Goal: Task Accomplishment & Management: Manage account settings

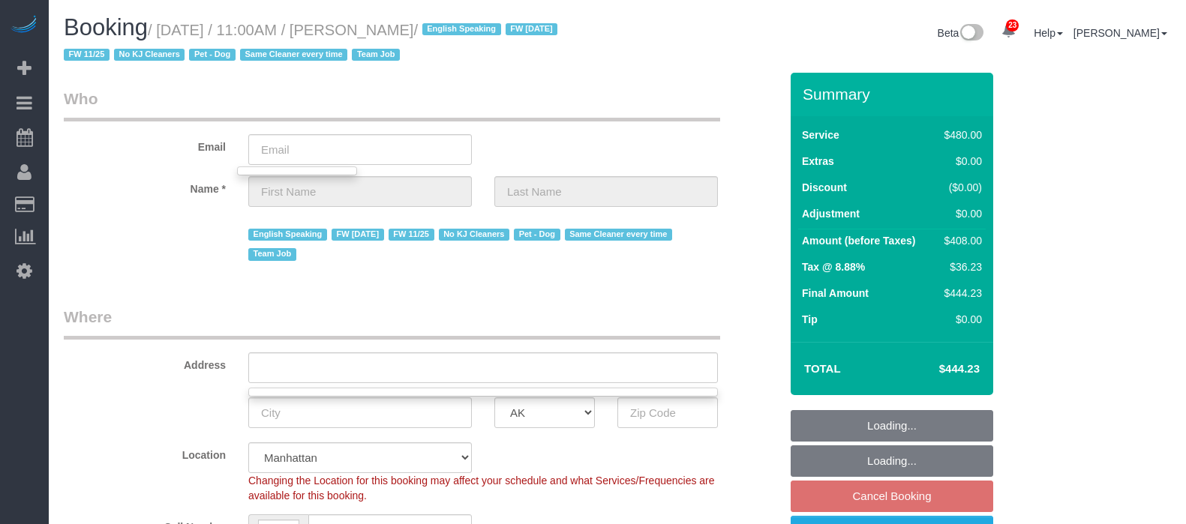
select select "object:6213"
select select "number:89"
select select "number:90"
select select "number:13"
select select "number:5"
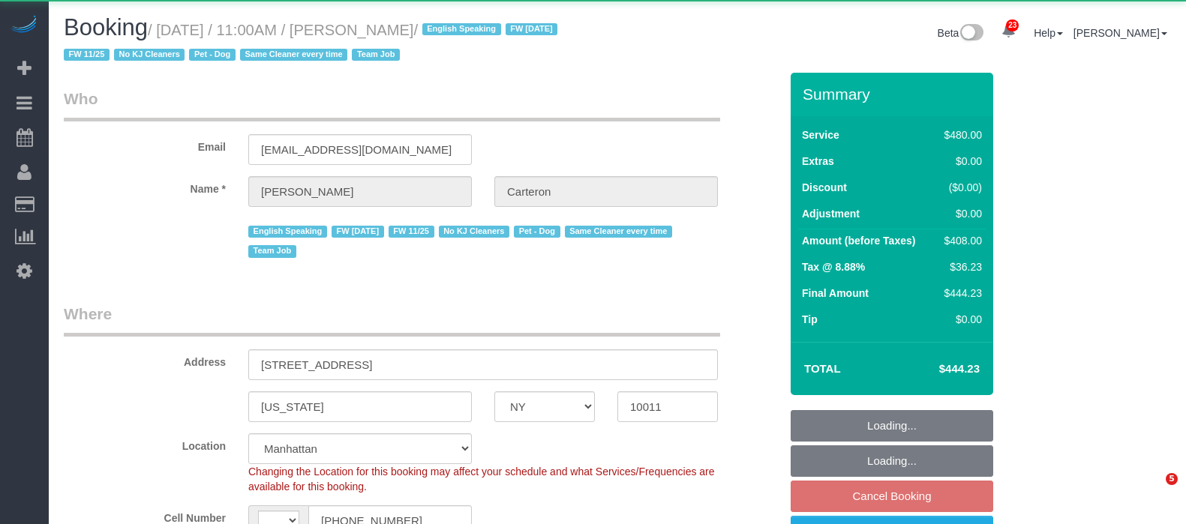
select select "NY"
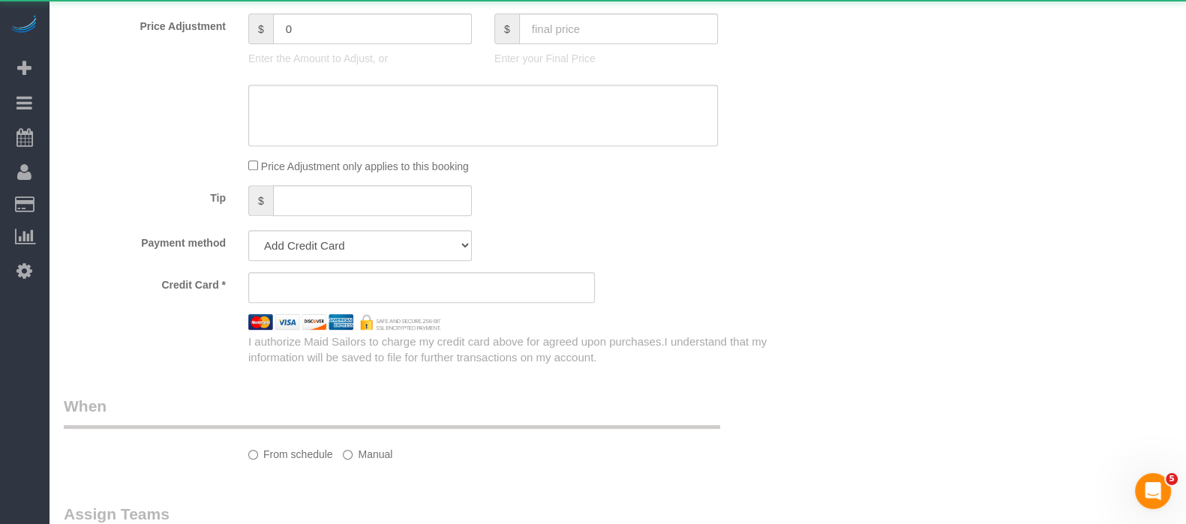
scroll to position [937, 0]
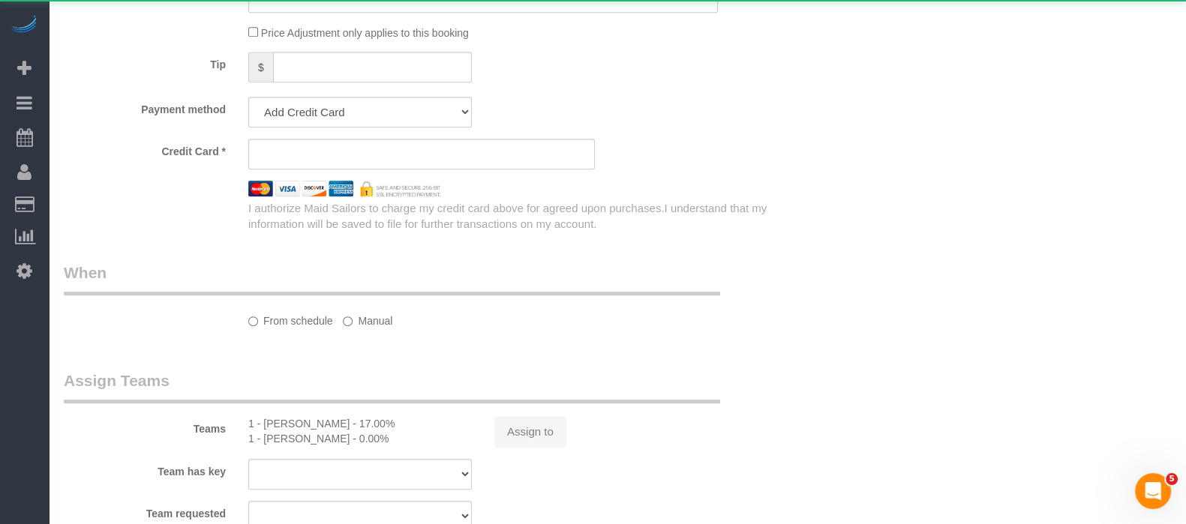
select select "string:stripe-pm_1PhBly4VGloSiKo7AbZCQr6r"
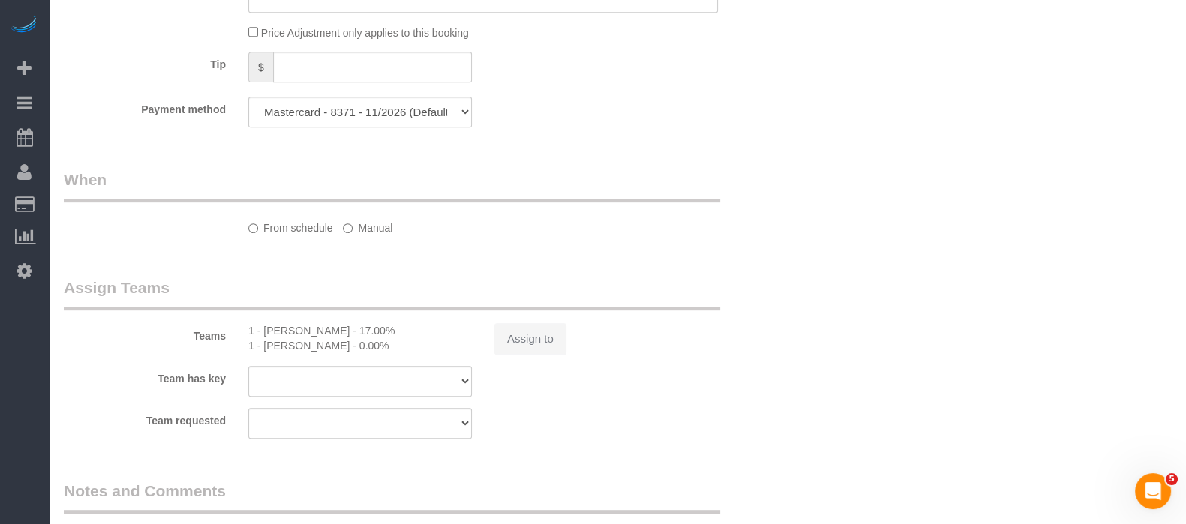
select select "string:US"
select select "object:839"
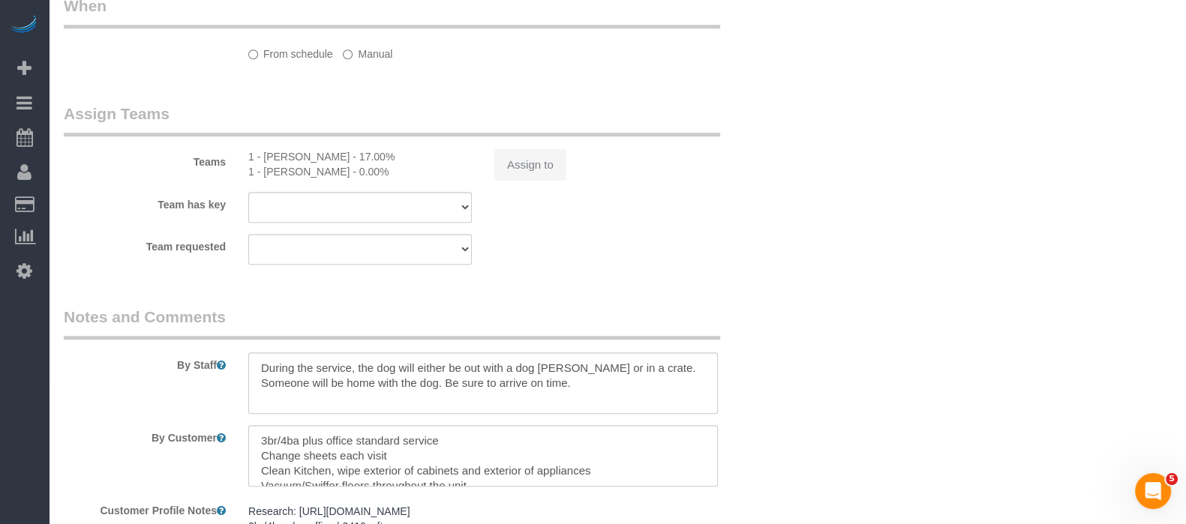
select select "180"
select select "number:89"
select select "number:90"
select select "number:13"
select select "number:5"
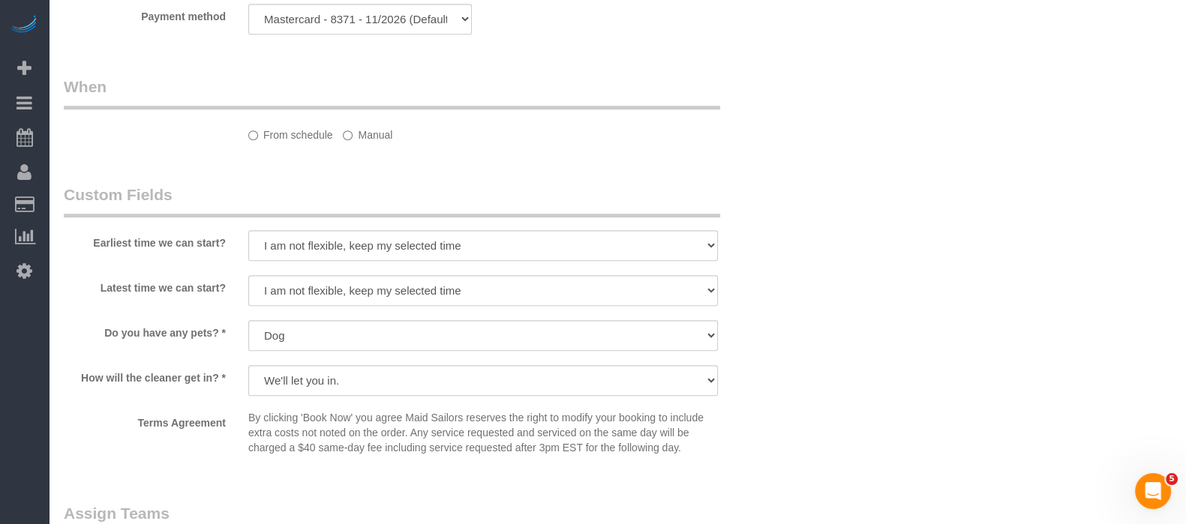
select select "spot2"
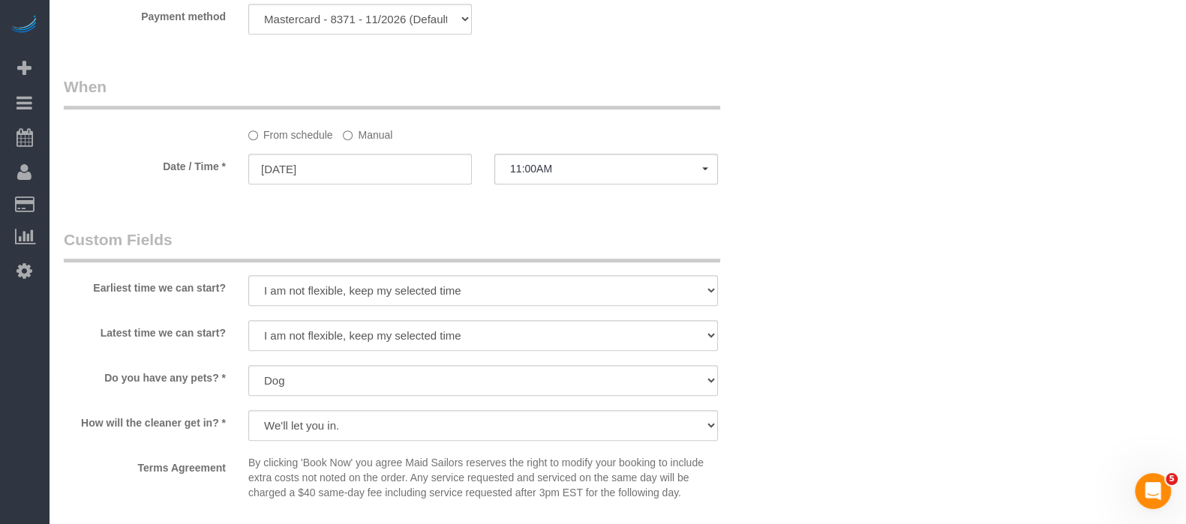
select select "object:1084"
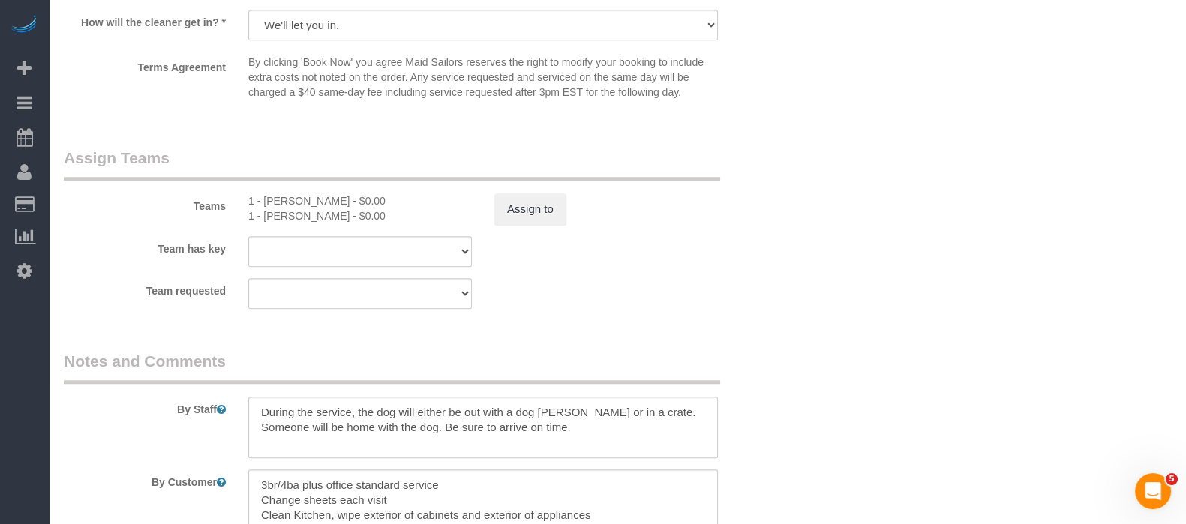
scroll to position [1408, 0]
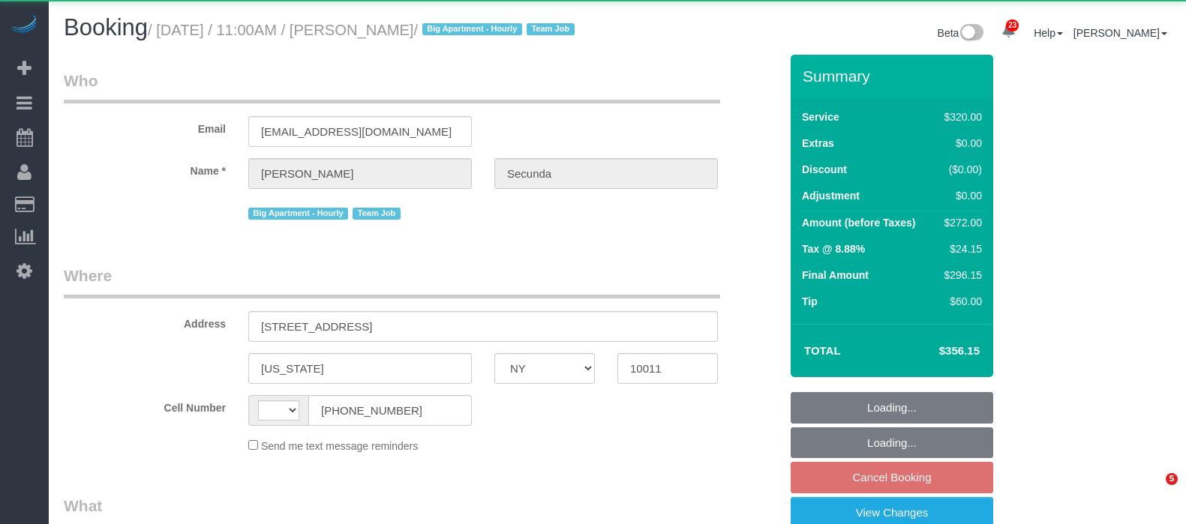
select select "NY"
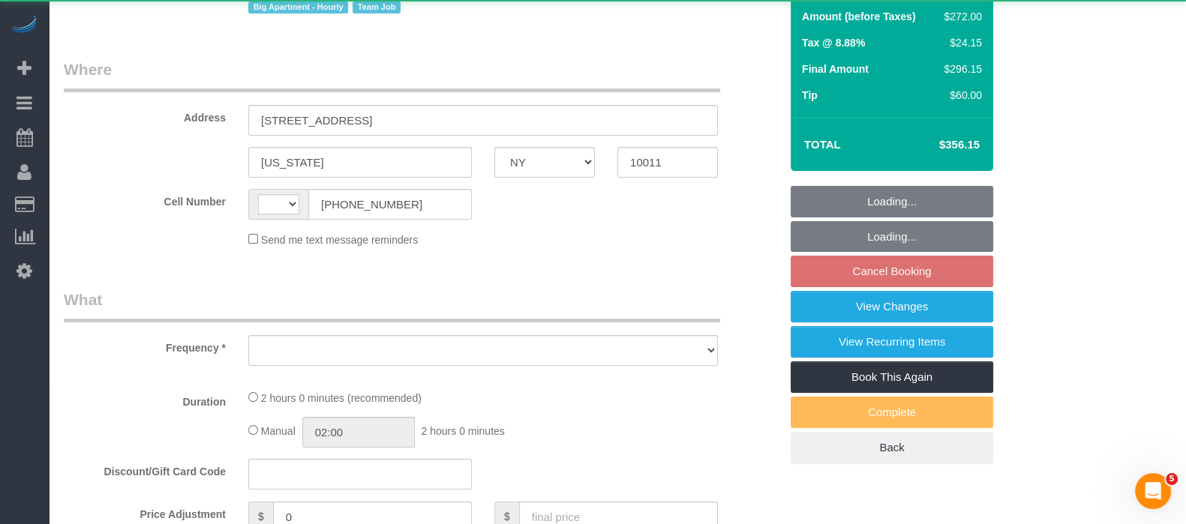
select select "string:[GEOGRAPHIC_DATA]"
select select "object:819"
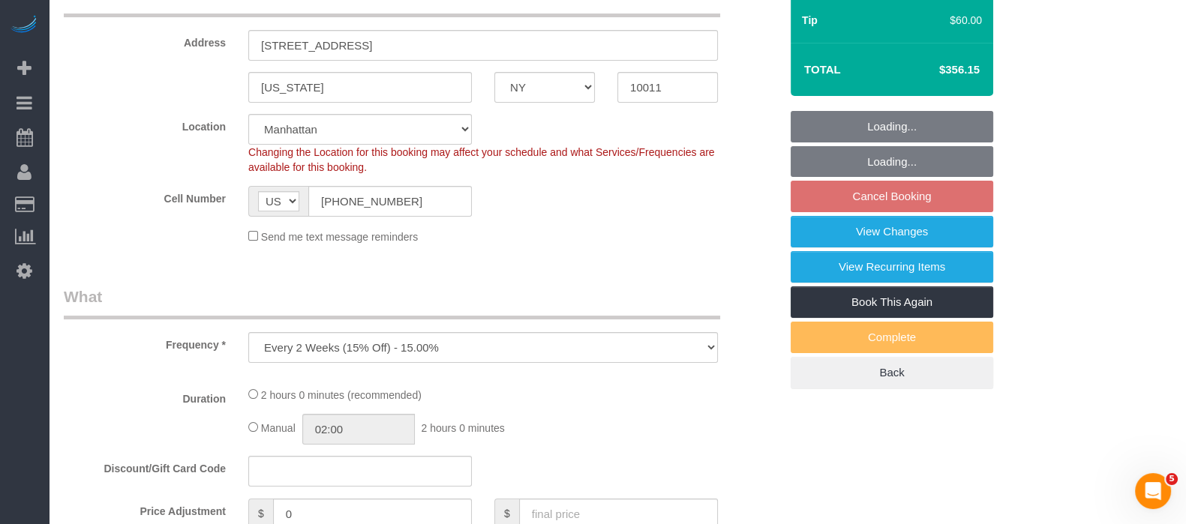
select select "string:stripe-pm_1PydV54VGloSiKo7AVca8xIs"
select select "spot2"
select select "number:89"
select select "number:90"
select select "number:15"
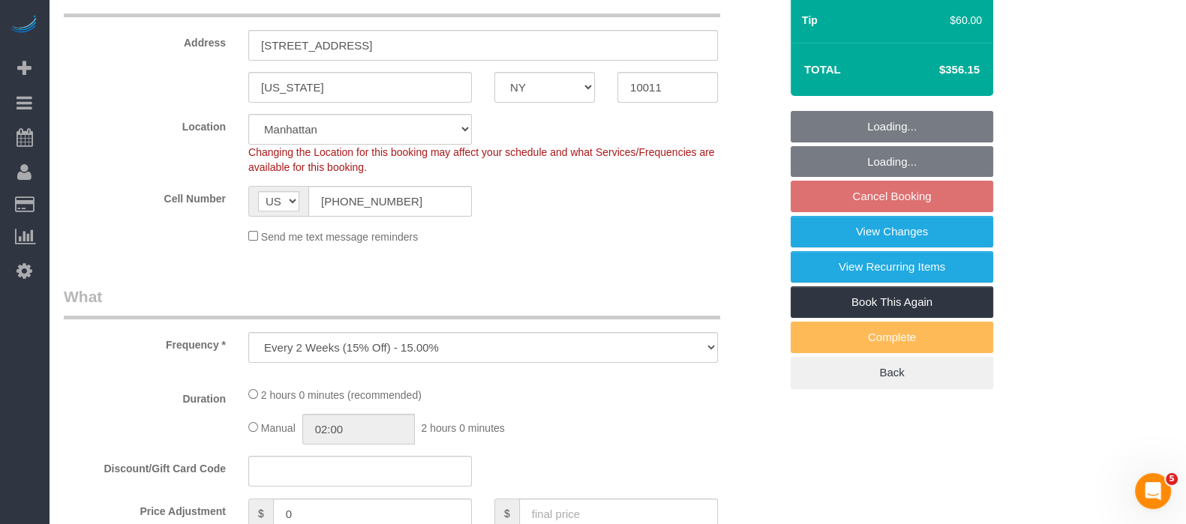
select select "number:6"
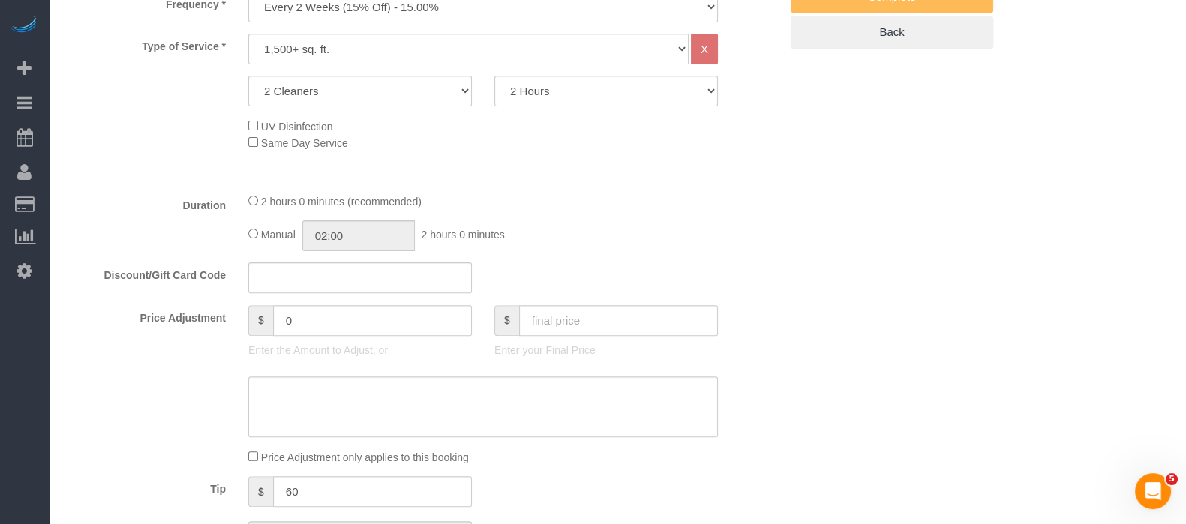
select select "object:1524"
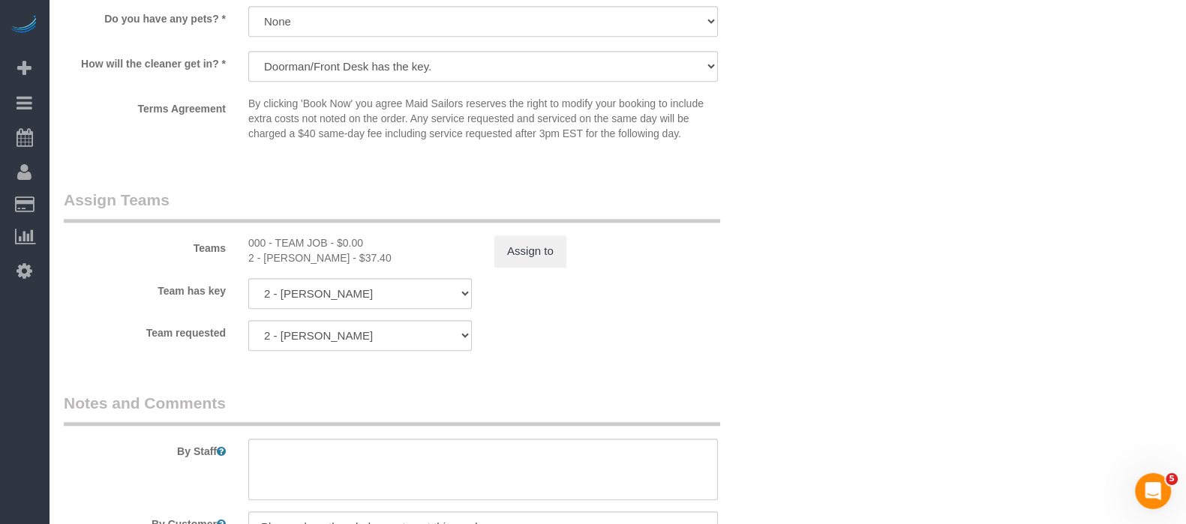
scroll to position [1687, 0]
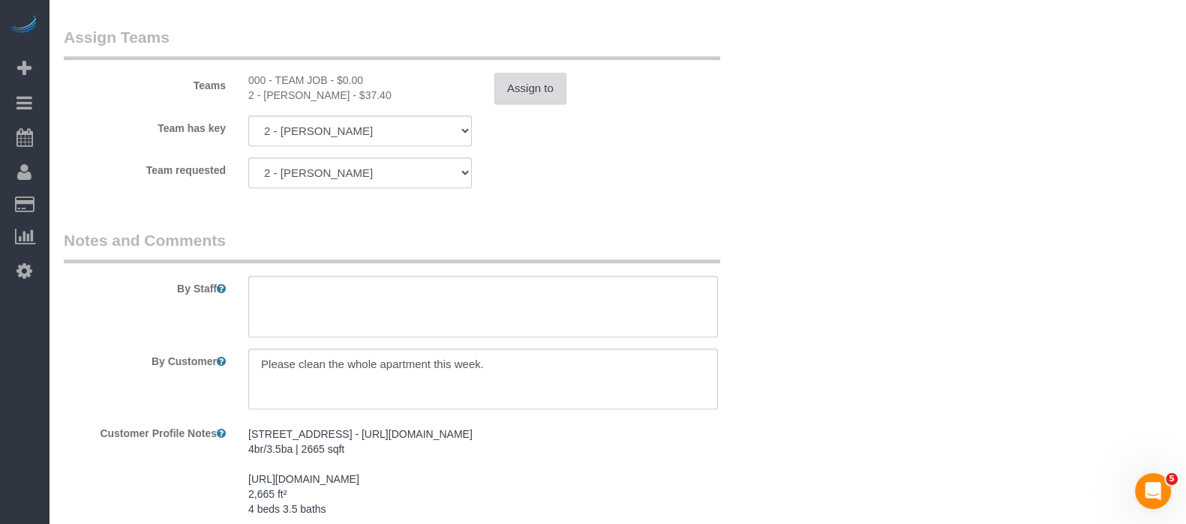
click at [529, 98] on button "Assign to" at bounding box center [530, 88] width 72 height 31
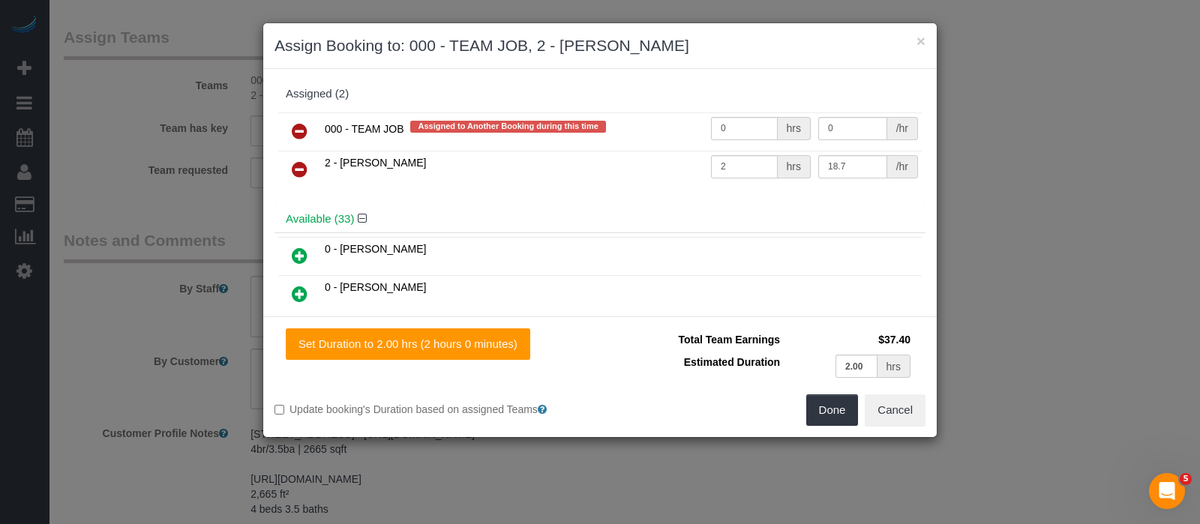
click at [301, 166] on icon at bounding box center [300, 169] width 16 height 18
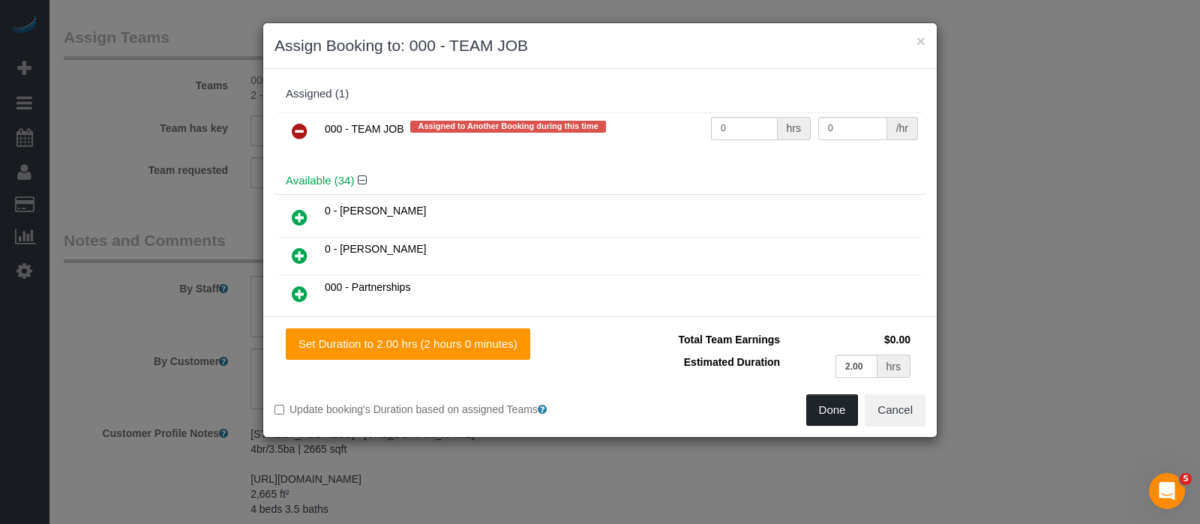
click at [826, 418] on button "Done" at bounding box center [832, 409] width 52 height 31
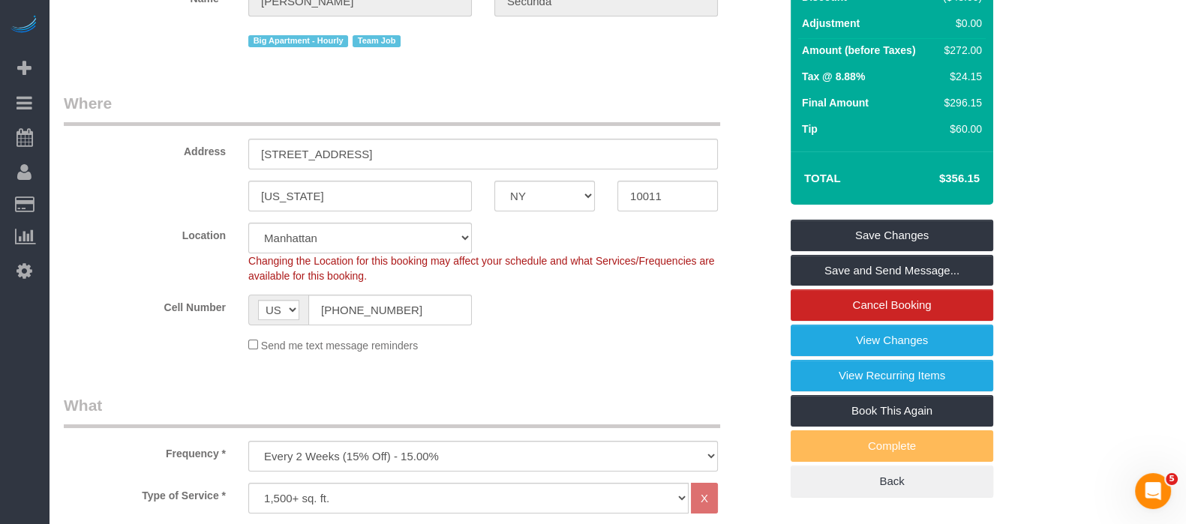
scroll to position [0, 0]
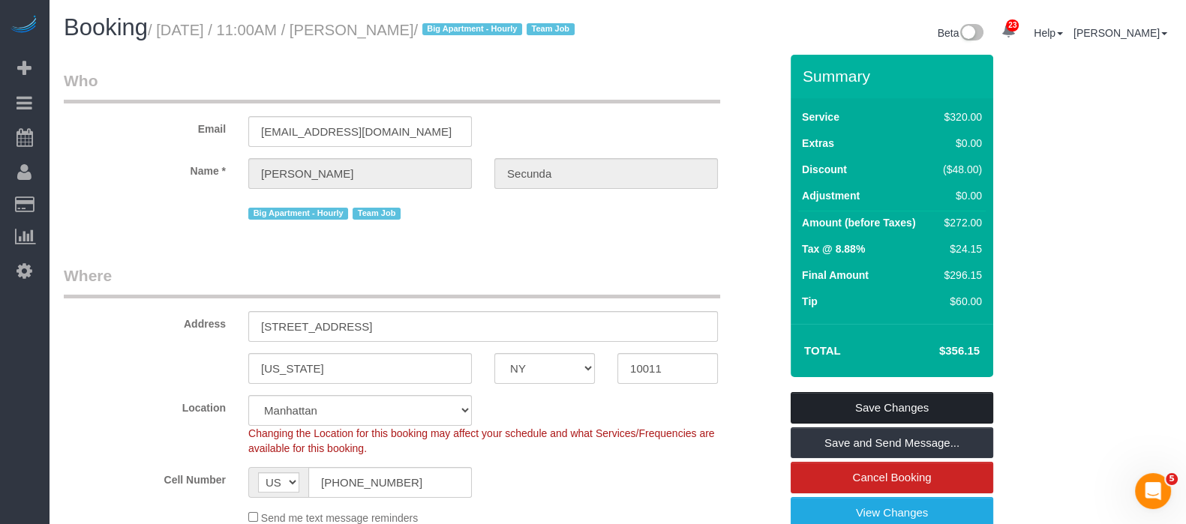
click at [916, 421] on link "Save Changes" at bounding box center [891, 407] width 202 height 31
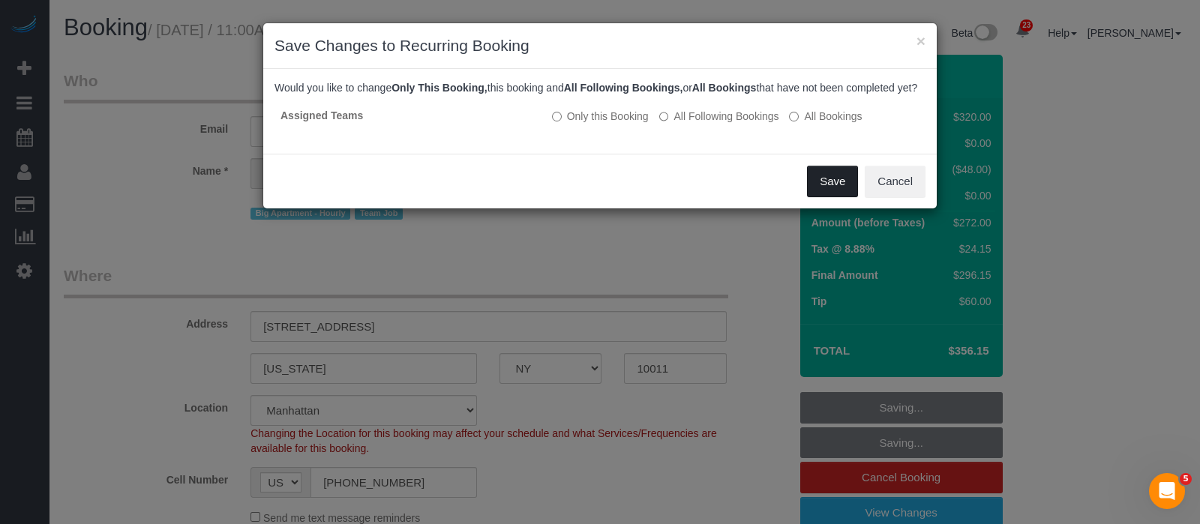
drag, startPoint x: 835, startPoint y: 199, endPoint x: 770, endPoint y: 202, distance: 65.3
click at [836, 197] on button "Save" at bounding box center [832, 181] width 51 height 31
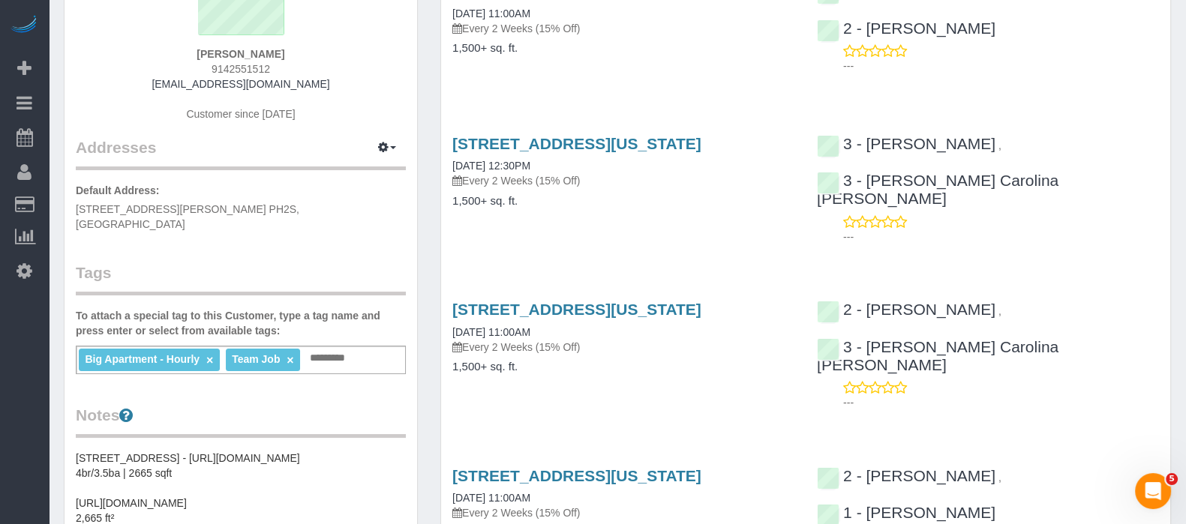
scroll to position [187, 0]
